Goal: Information Seeking & Learning: Learn about a topic

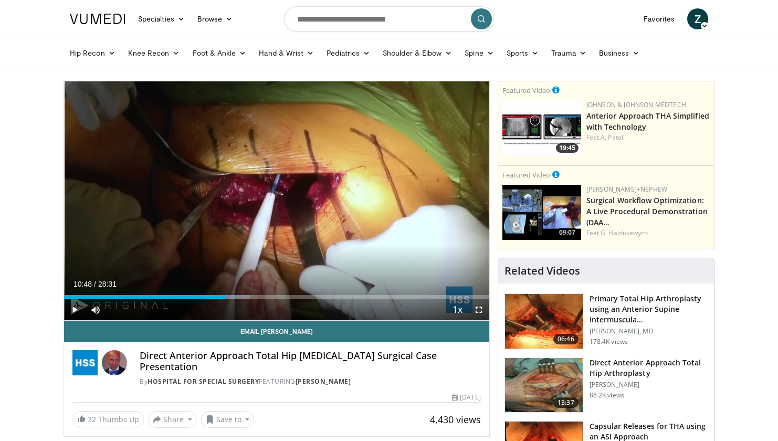
click at [552, 35] on nav "Specialties Adult & Family Medicine Allergy, Asthma, Immunology Anesthesiology …" at bounding box center [388, 19] width 651 height 38
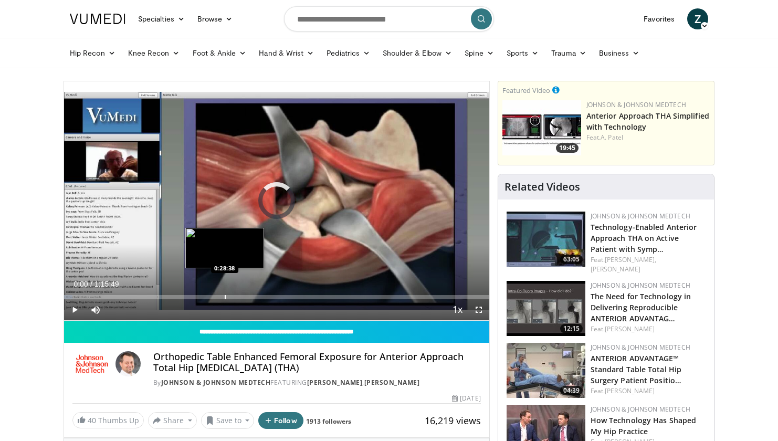
click at [225, 297] on div "Progress Bar" at bounding box center [225, 297] width 1 height 4
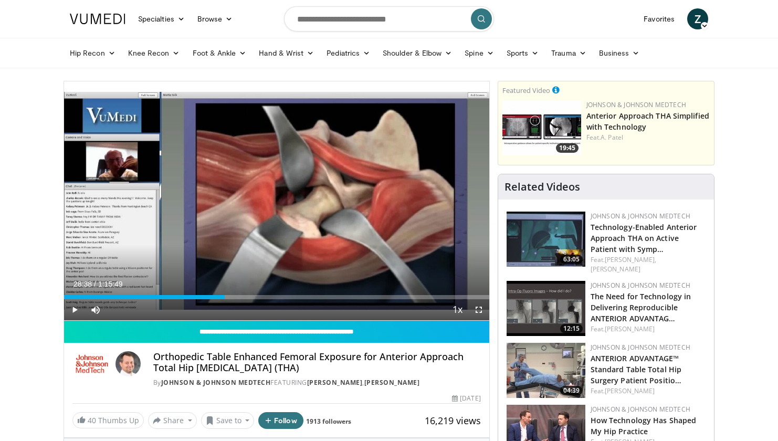
click at [76, 312] on span "Video Player" at bounding box center [74, 309] width 21 height 21
click at [217, 296] on div "Progress Bar" at bounding box center [217, 297] width 1 height 4
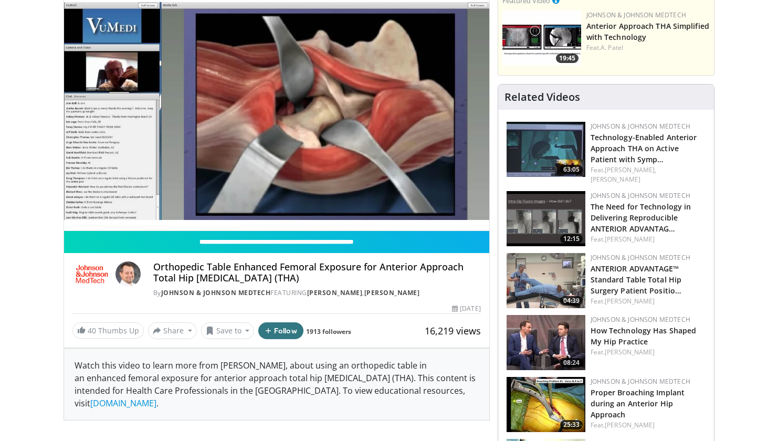
scroll to position [91, 0]
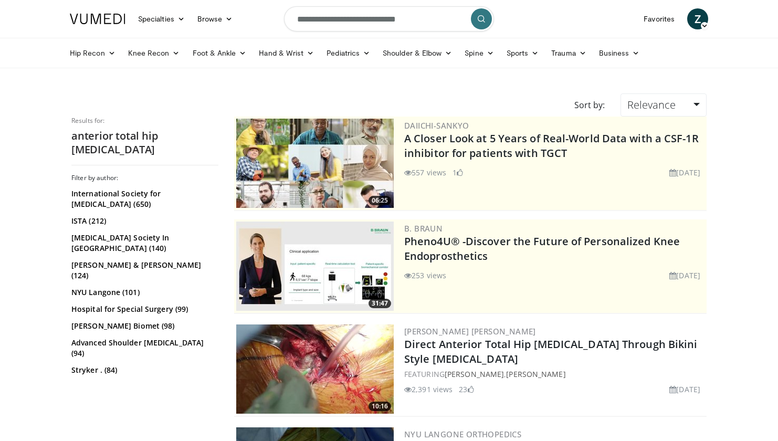
scroll to position [286, 0]
